Goal: Task Accomplishment & Management: Manage account settings

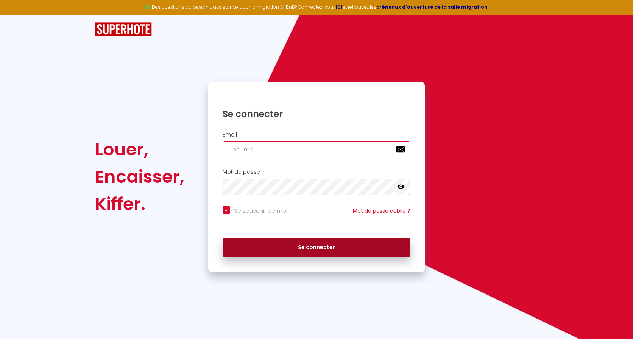
type input "[EMAIL_ADDRESS][DOMAIN_NAME]"
click at [350, 248] on button "Se connecter" at bounding box center [317, 247] width 188 height 19
checkbox input "true"
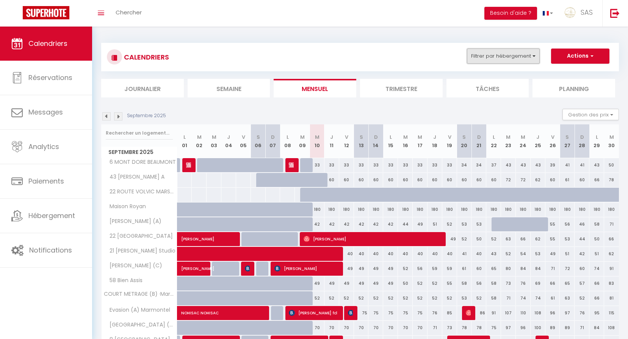
click at [519, 57] on button "Filtrer par hébergement" at bounding box center [503, 55] width 73 height 15
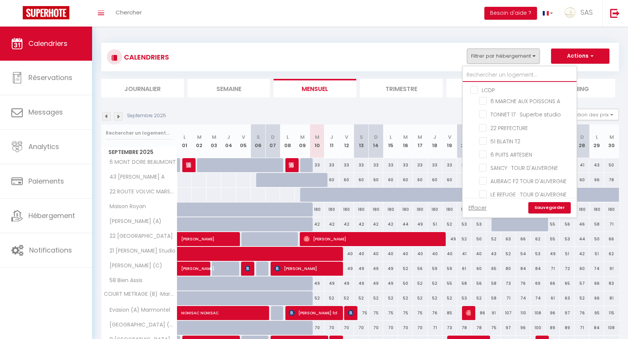
click at [503, 74] on input "text" at bounding box center [520, 75] width 114 height 14
type input "5"
checkbox input "false"
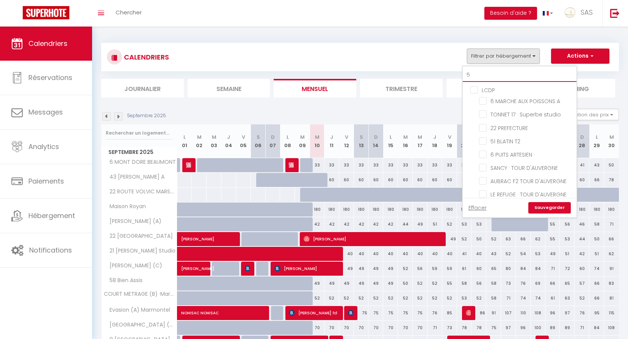
checkbox input "false"
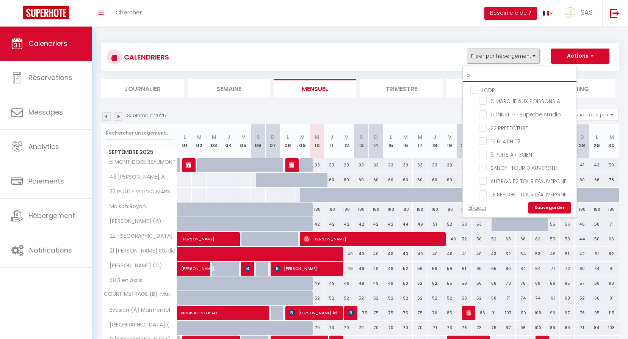
checkbox input "false"
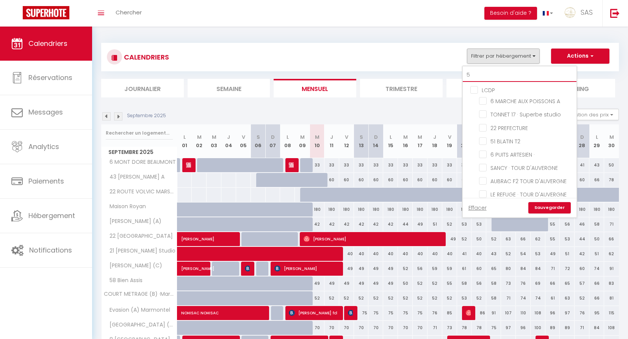
checkbox input "false"
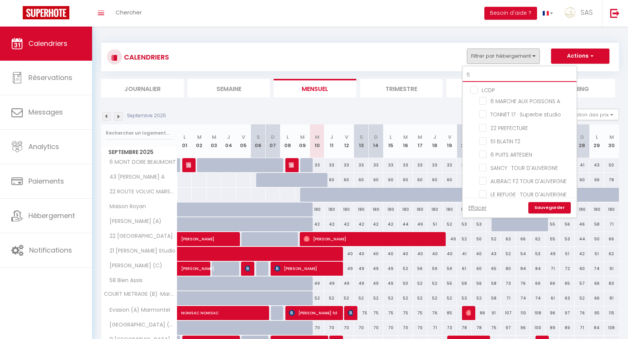
checkbox input "false"
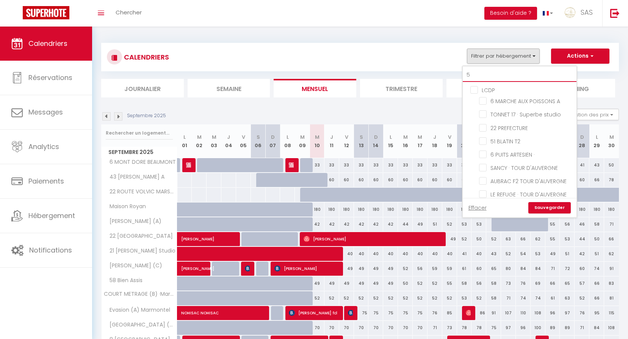
checkbox input "false"
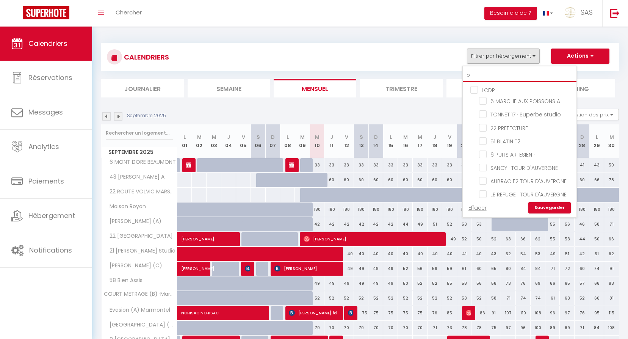
checkbox input "false"
type input "59"
checkbox input "false"
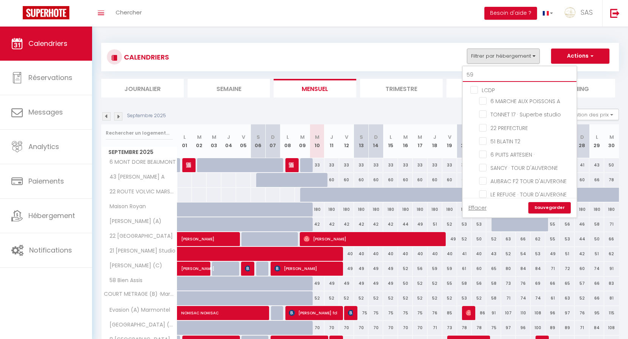
checkbox input "false"
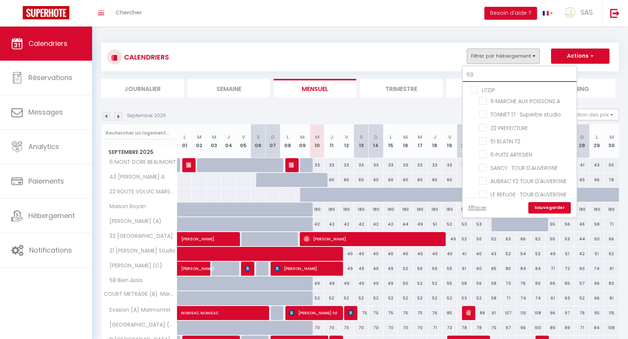
checkbox input "false"
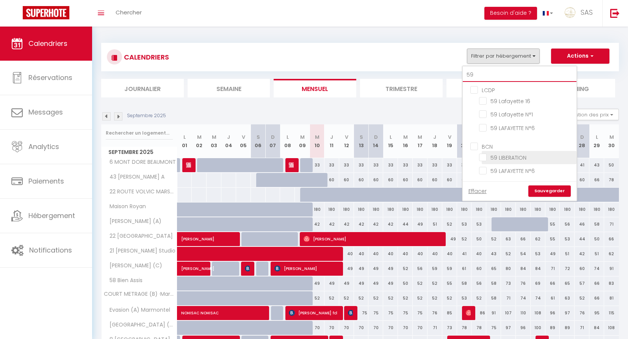
type input "59"
click at [526, 159] on input "59 LIBERATION" at bounding box center [526, 157] width 95 height 8
checkbox input "true"
checkbox input "false"
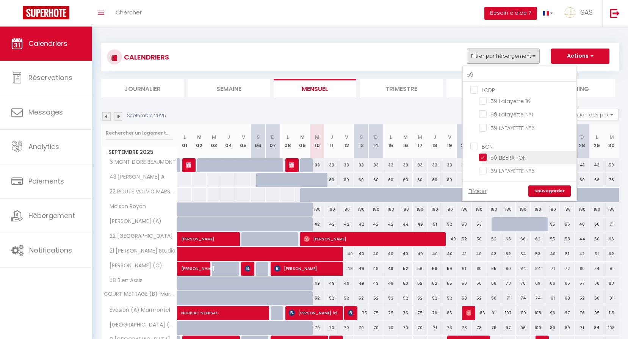
checkbox input "false"
click at [551, 191] on link "Sauvegarder" at bounding box center [549, 190] width 42 height 11
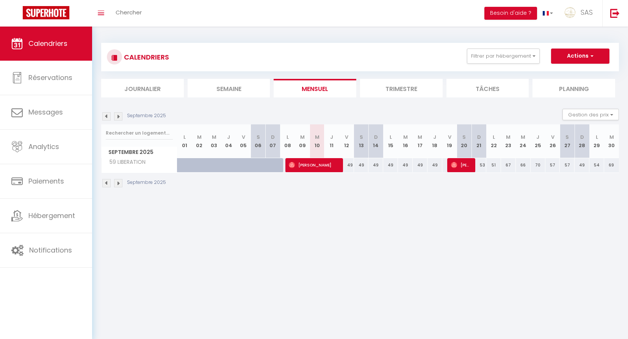
click at [104, 116] on img at bounding box center [106, 116] width 8 height 8
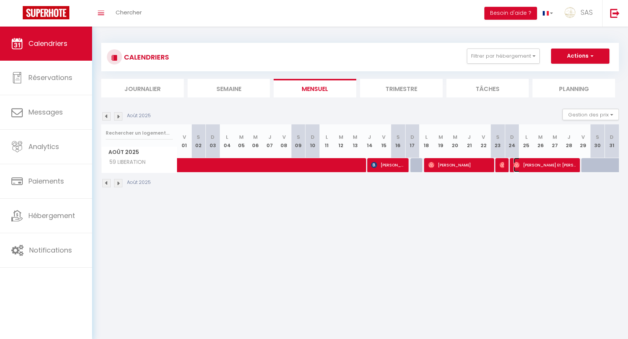
click at [545, 158] on span "Elisabeth Et Roger Batsabaken" at bounding box center [544, 165] width 63 height 14
select select "OK"
select select "1"
select select "0"
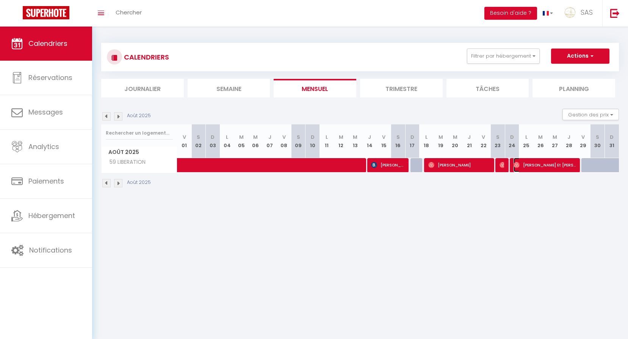
select select "1"
select select
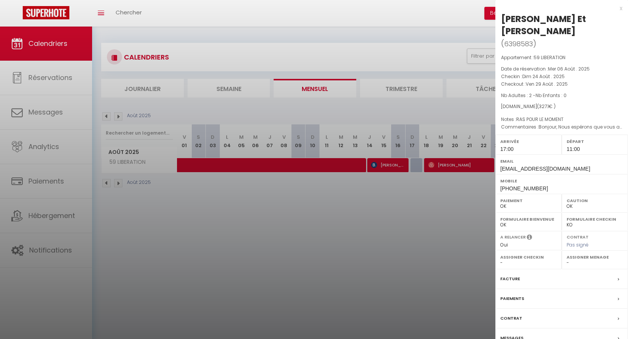
click at [453, 197] on div at bounding box center [314, 169] width 628 height 339
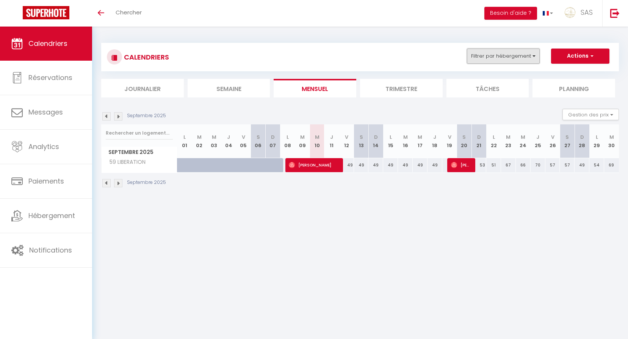
click at [510, 57] on button "Filtrer par hébergement" at bounding box center [503, 55] width 73 height 15
click at [502, 59] on button "Filtrer par hébergement" at bounding box center [503, 55] width 73 height 15
click at [516, 79] on input "text" at bounding box center [520, 75] width 114 height 14
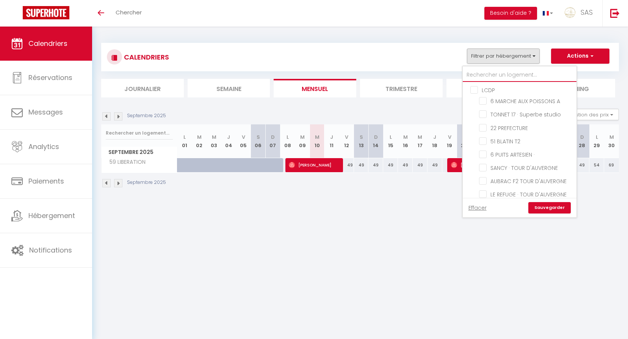
type input "5"
checkbox input "false"
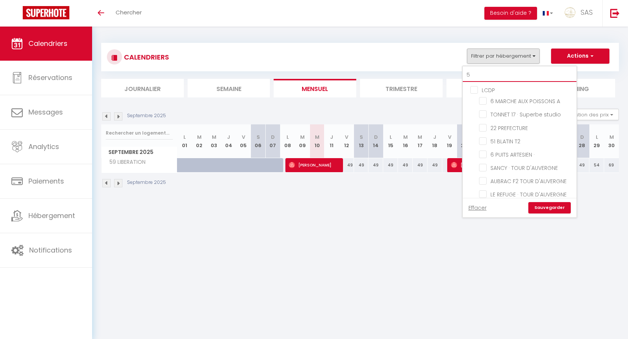
checkbox input "false"
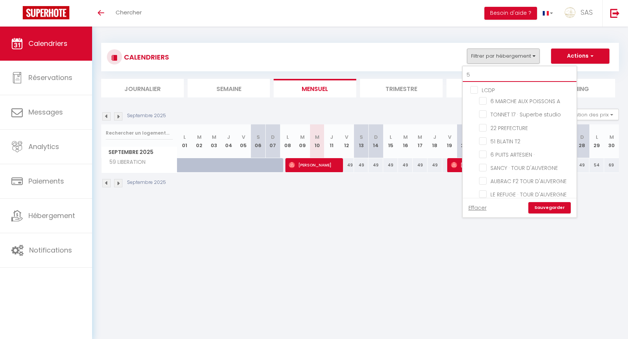
checkbox input "false"
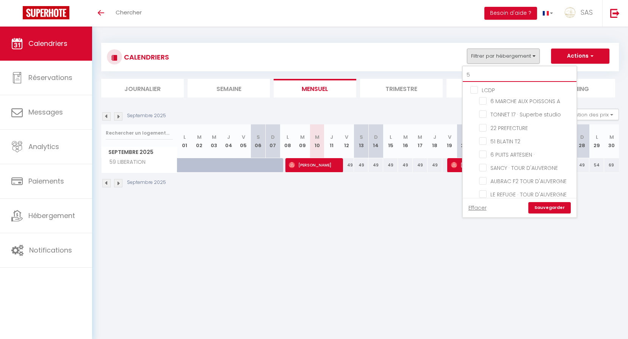
checkbox input "false"
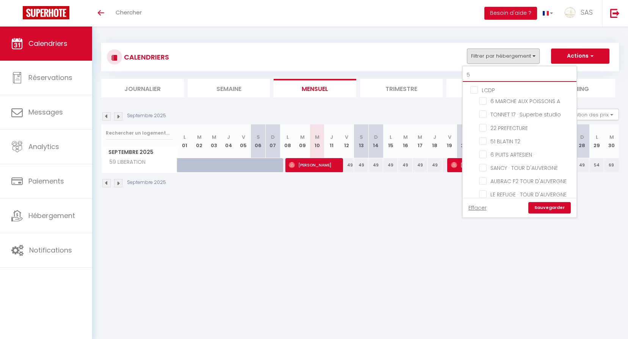
checkbox input "false"
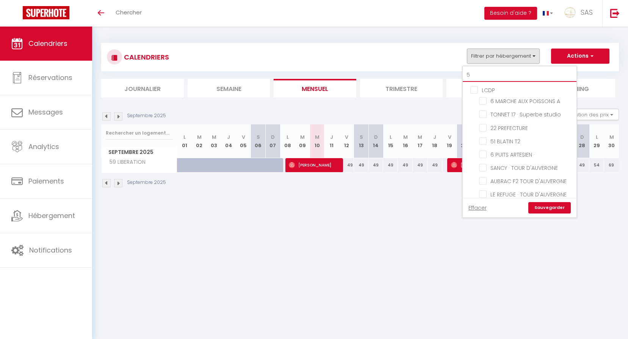
checkbox input "true"
checkbox input "false"
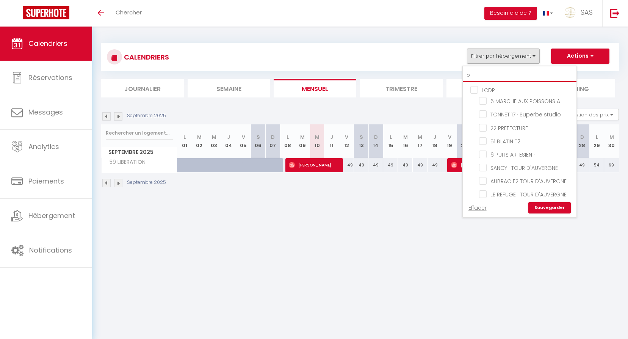
checkbox input "false"
type input "59"
checkbox input "false"
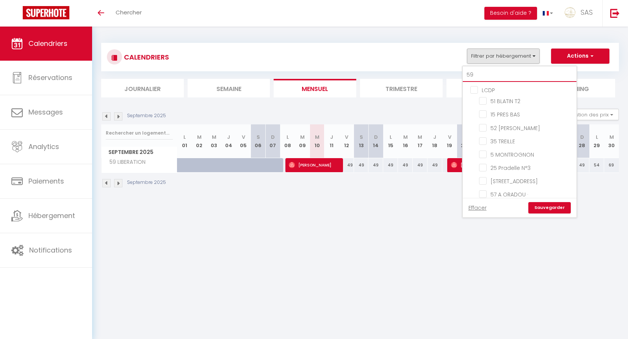
checkbox input "false"
checkbox input "true"
checkbox input "false"
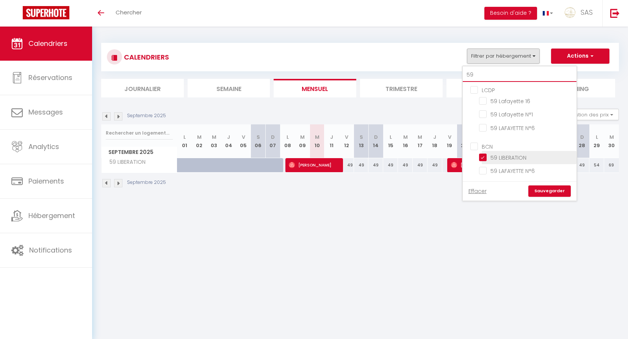
type input "59"
click at [531, 156] on input "59 LIBERATION" at bounding box center [526, 157] width 95 height 8
checkbox input "false"
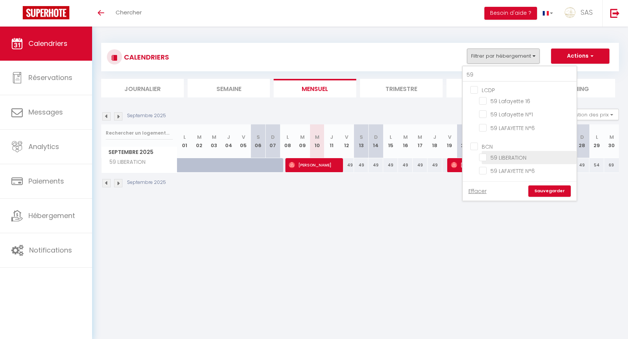
checkbox input "false"
click at [500, 73] on input "59" at bounding box center [520, 75] width 114 height 14
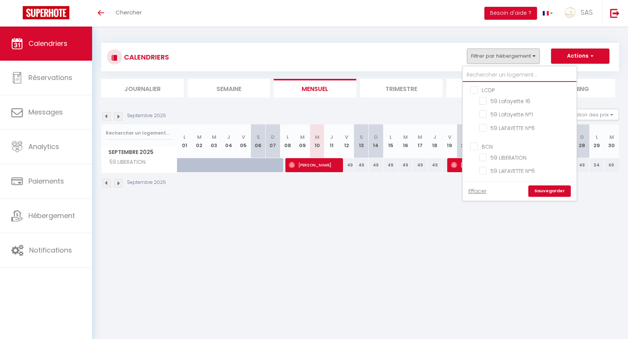
checkbox input "false"
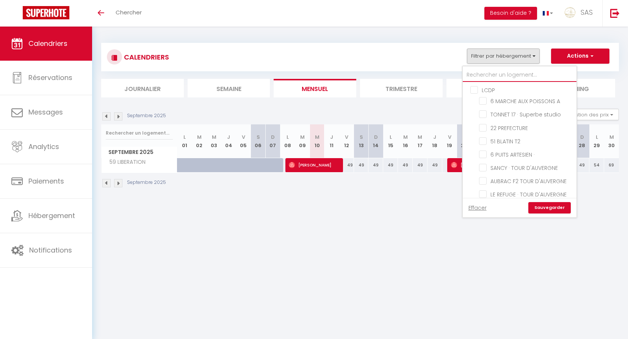
type input "o"
checkbox input "false"
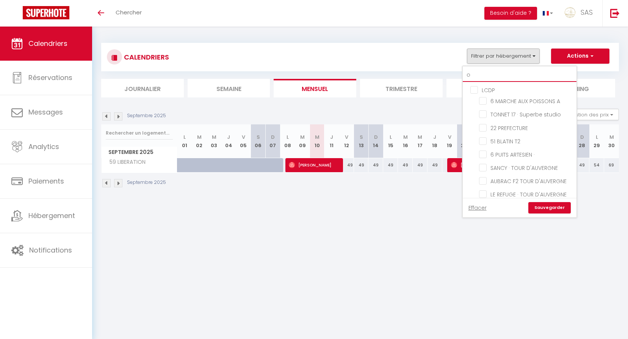
checkbox input "false"
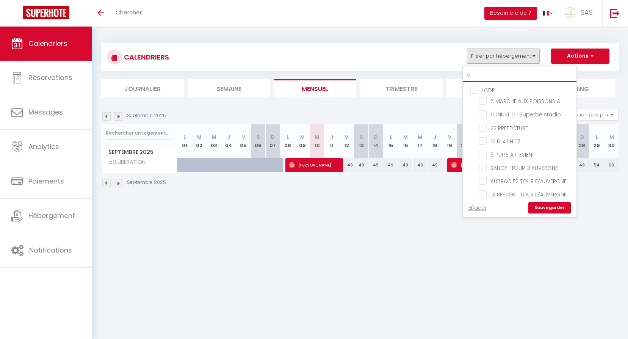
checkbox input "false"
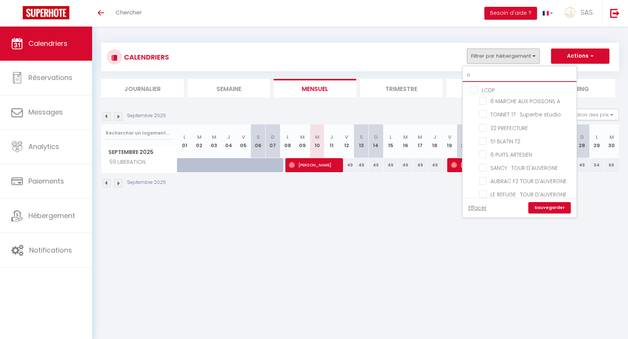
checkbox input "false"
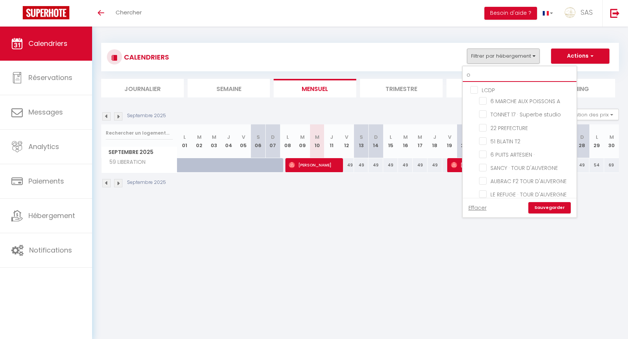
checkbox input "false"
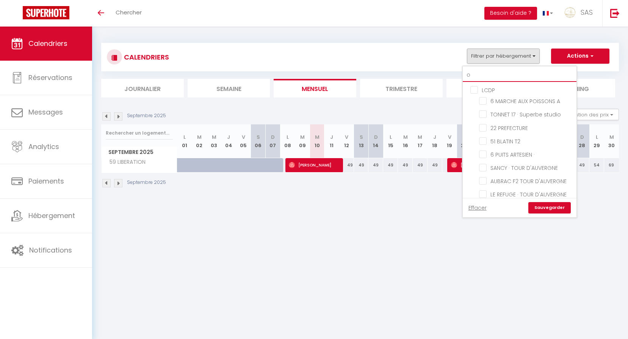
checkbox input "false"
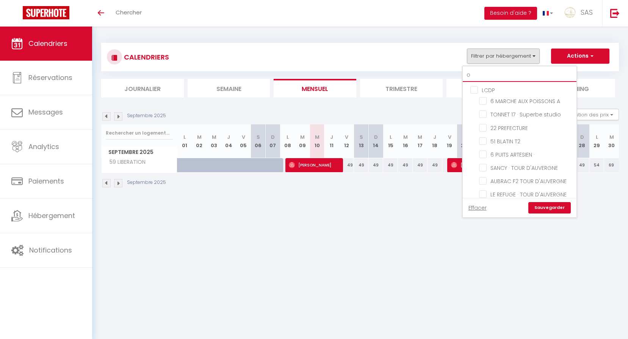
checkbox input "false"
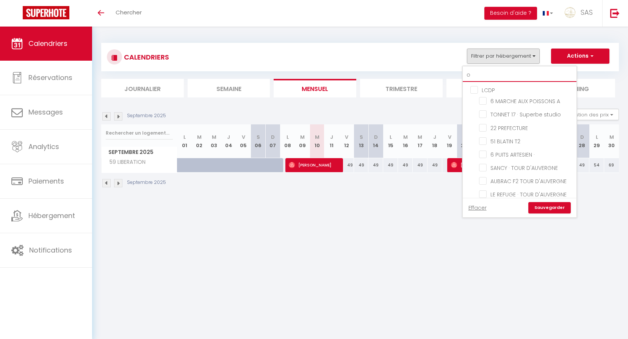
checkbox input "false"
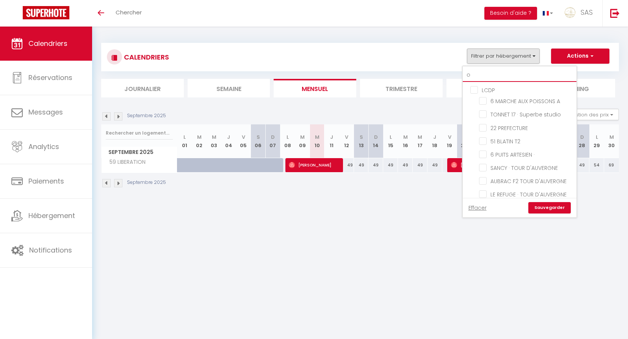
checkbox input "false"
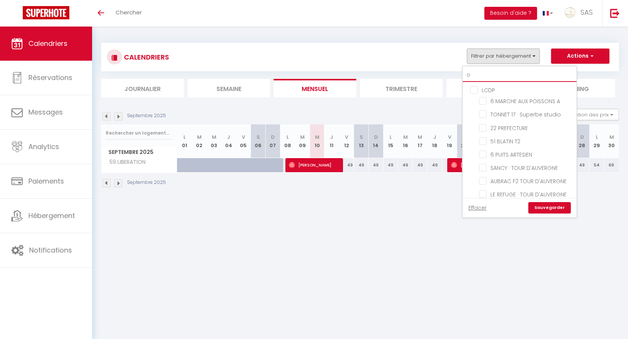
checkbox input "false"
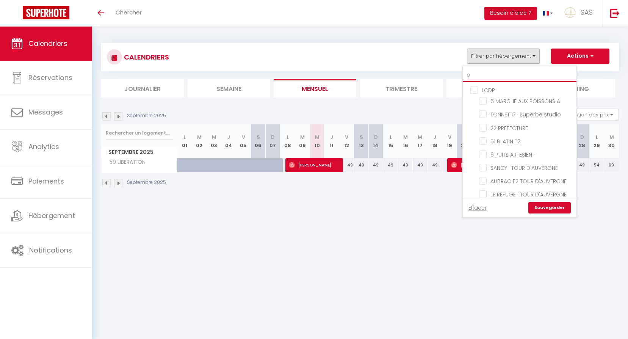
checkbox input "false"
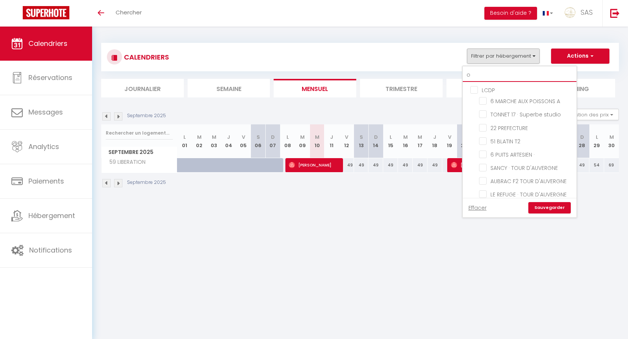
checkbox input "false"
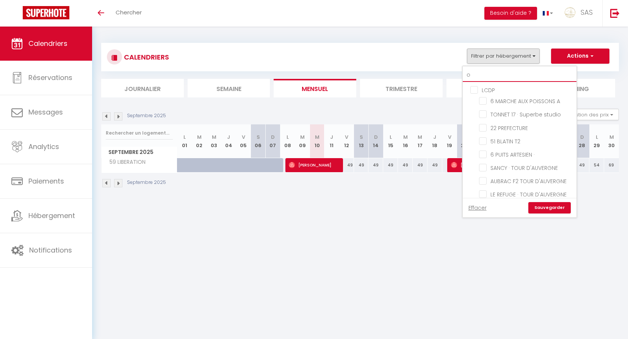
checkbox input "false"
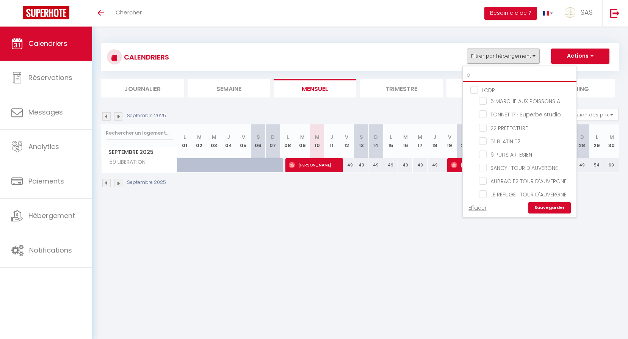
checkbox input "false"
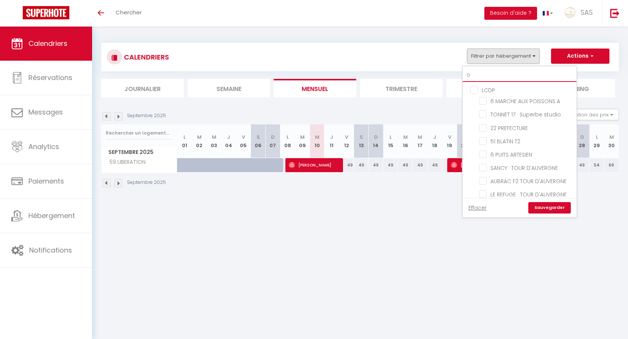
checkbox input "false"
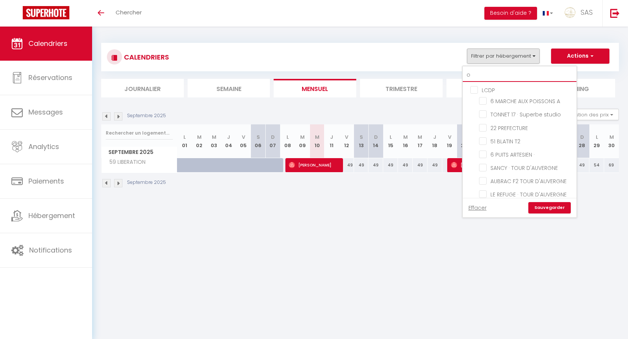
checkbox input "false"
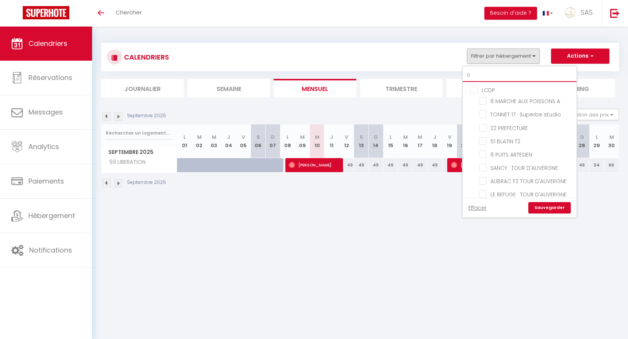
checkbox input "false"
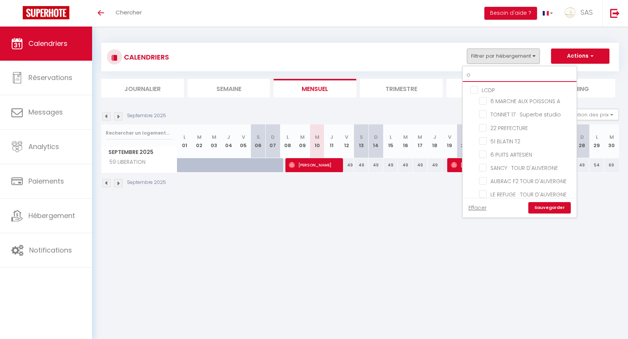
checkbox input "false"
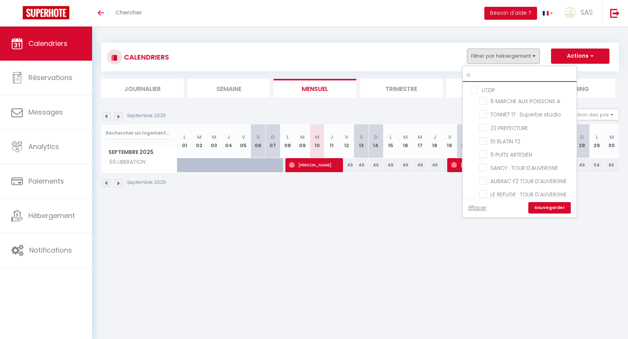
checkbox input "false"
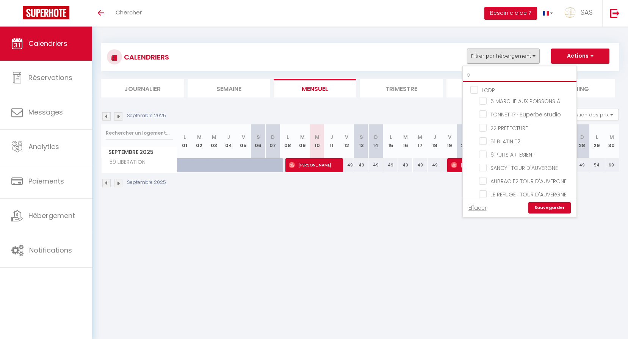
checkbox input "false"
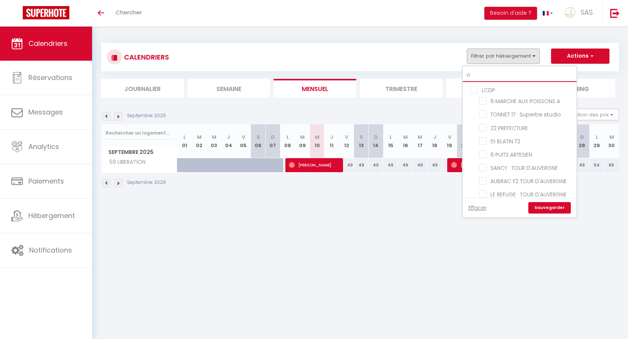
checkbox input "false"
type input "or"
checkbox input "false"
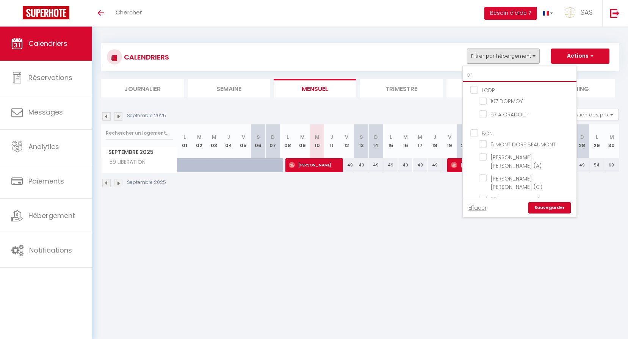
checkbox input "false"
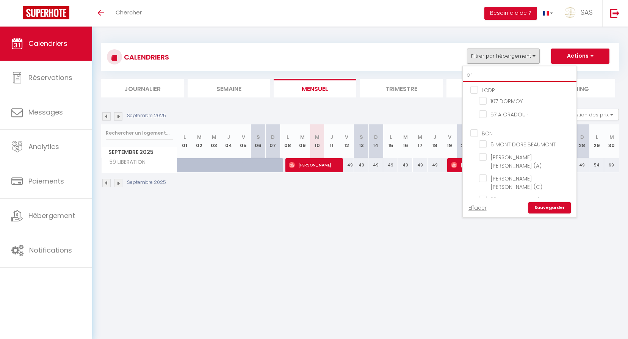
checkbox input "false"
type input "ora"
checkbox input "false"
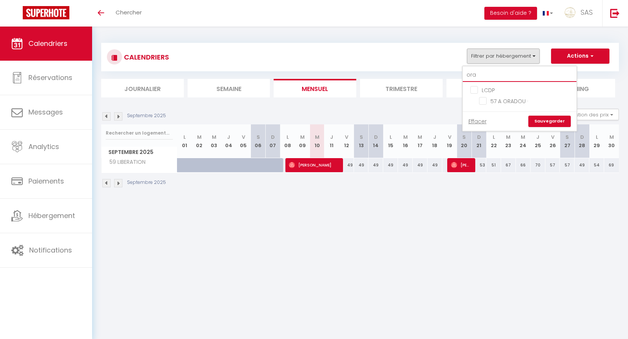
type input "orad"
checkbox input "false"
type input "orad"
click at [513, 102] on input "57 A ORADOU ·" at bounding box center [526, 101] width 95 height 8
checkbox input "true"
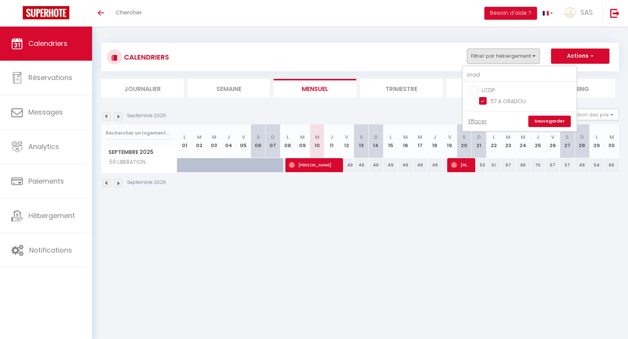
click at [537, 123] on link "Sauvegarder" at bounding box center [549, 121] width 42 height 11
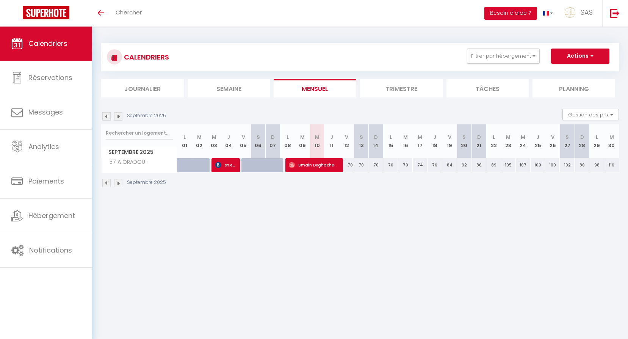
click at [101, 113] on div "Septembre 2025" at bounding box center [134, 116] width 67 height 8
click at [106, 122] on div "Septembre 2025 Gestion des prix Nb Nuits minimum Règles Disponibilité" at bounding box center [360, 117] width 518 height 16
click at [105, 118] on img at bounding box center [106, 116] width 8 height 8
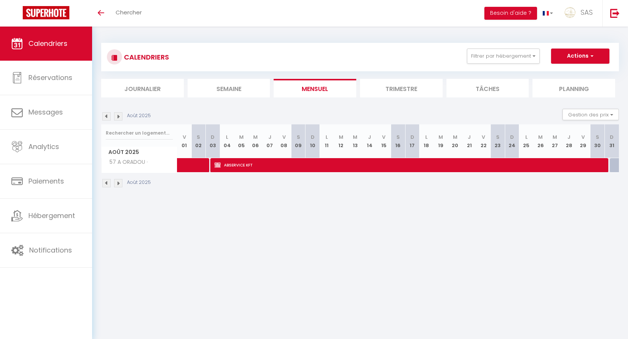
click at [105, 118] on img at bounding box center [106, 116] width 8 height 8
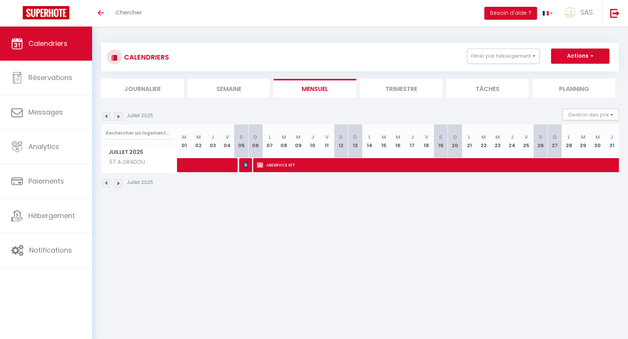
click at [105, 118] on img at bounding box center [106, 116] width 8 height 8
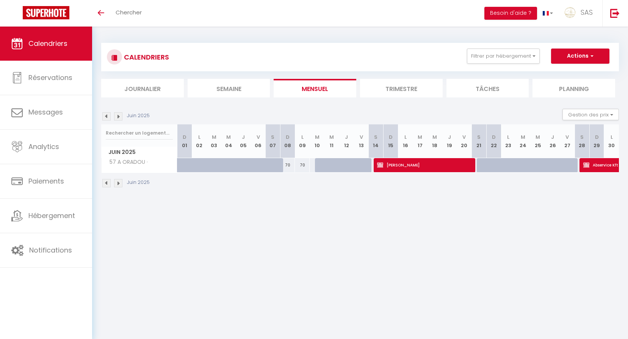
click at [105, 118] on img at bounding box center [106, 116] width 8 height 8
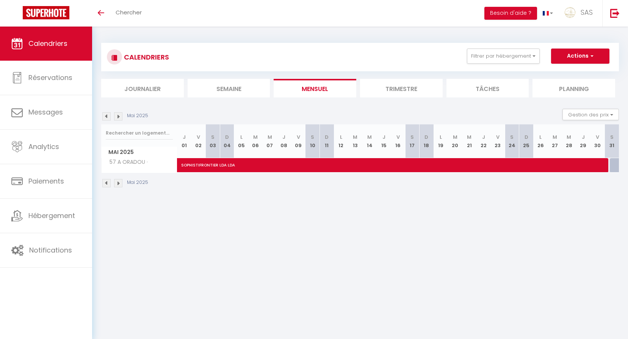
click at [105, 118] on img at bounding box center [106, 116] width 8 height 8
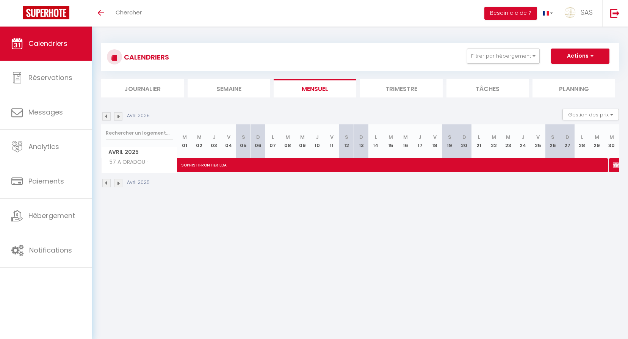
click at [105, 118] on img at bounding box center [106, 116] width 8 height 8
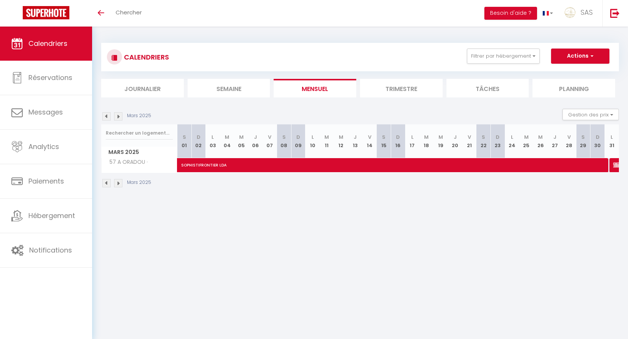
click at [105, 118] on img at bounding box center [106, 116] width 8 height 8
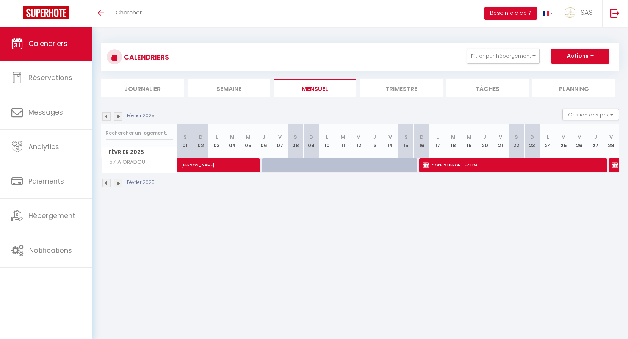
click at [105, 118] on img at bounding box center [106, 116] width 8 height 8
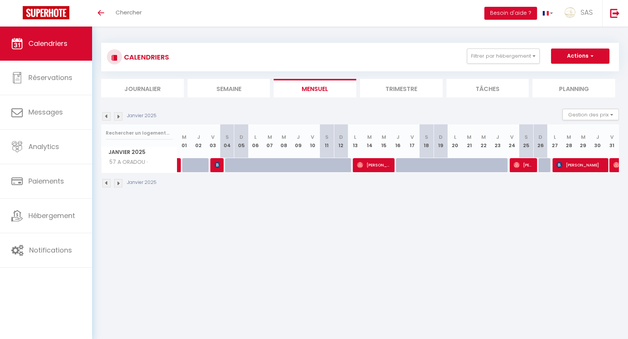
click at [119, 119] on img at bounding box center [118, 116] width 8 height 8
select select
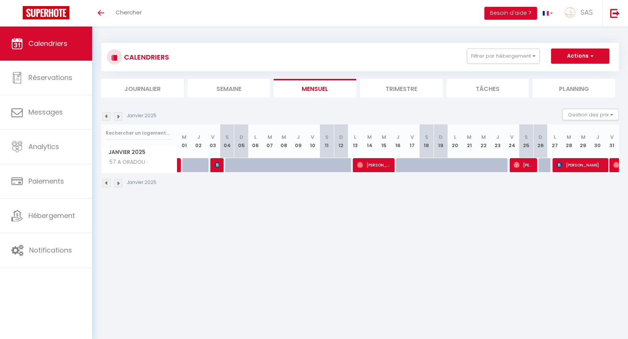
select select
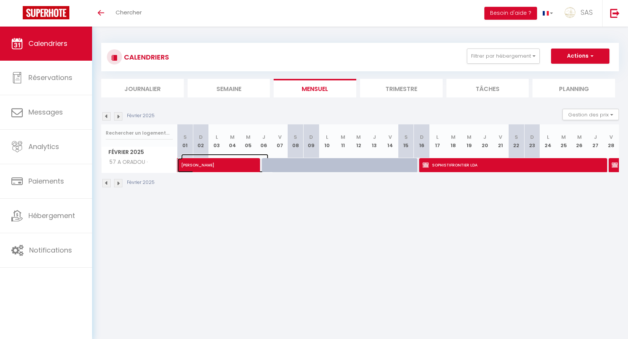
click at [243, 168] on span at bounding box center [229, 165] width 87 height 14
select select "OK"
select select "1"
select select "0"
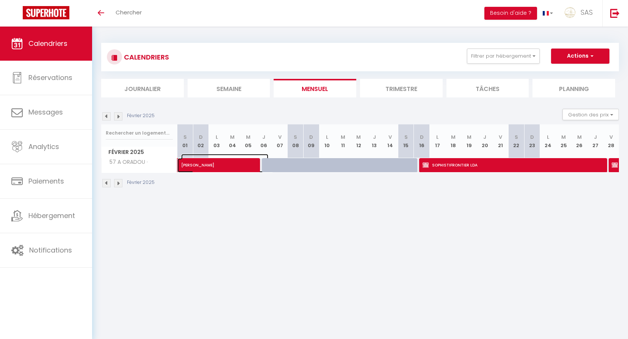
select select "1"
select select
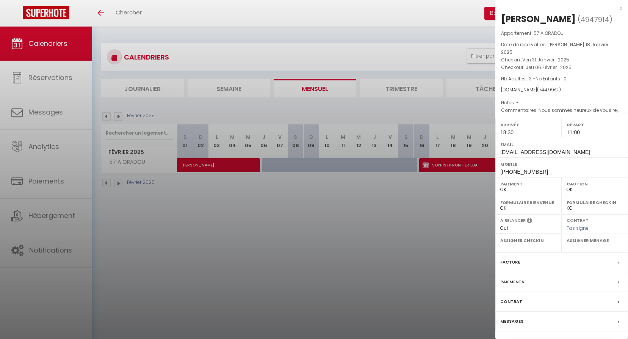
click at [389, 72] on div at bounding box center [314, 169] width 628 height 339
